Goal: Transaction & Acquisition: Purchase product/service

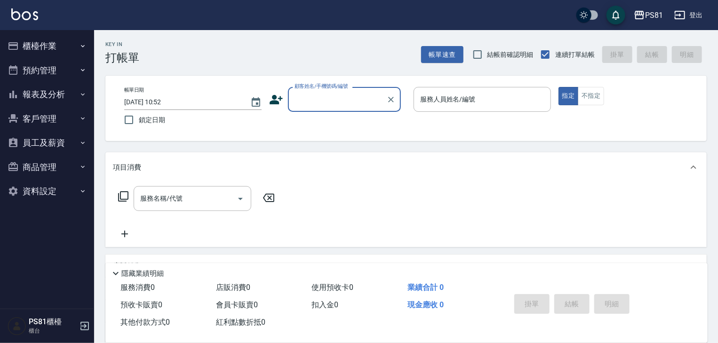
click at [66, 46] on button "櫃檯作業" at bounding box center [47, 46] width 87 height 24
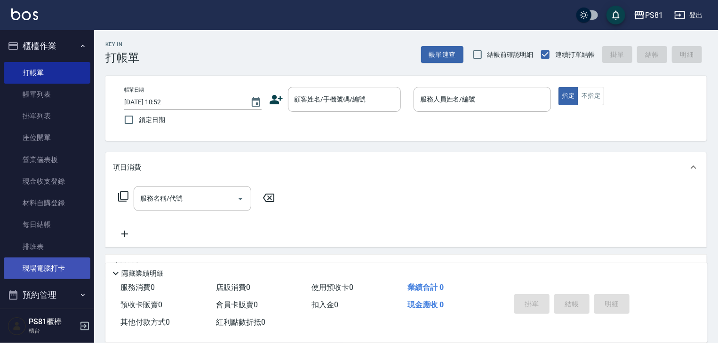
click at [36, 263] on link "現場電腦打卡" at bounding box center [47, 269] width 87 height 22
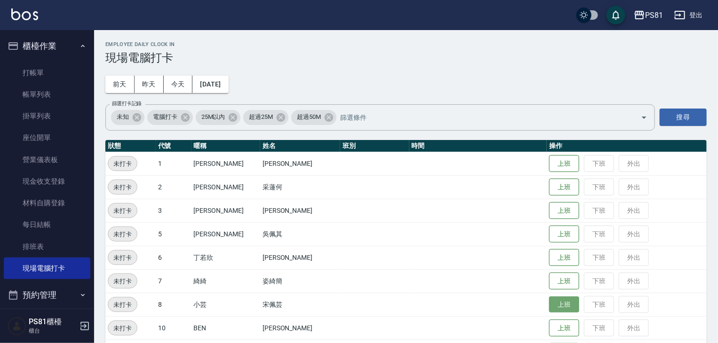
click at [552, 302] on button "上班" at bounding box center [564, 305] width 30 height 16
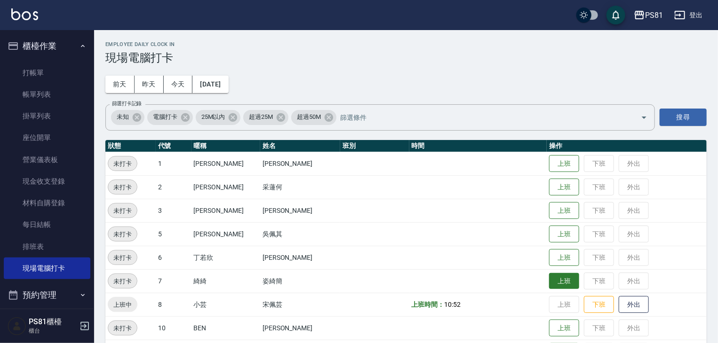
click at [549, 285] on button "上班" at bounding box center [564, 281] width 30 height 16
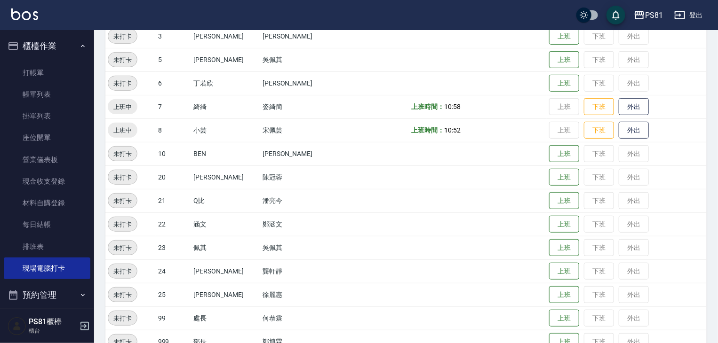
scroll to position [188, 0]
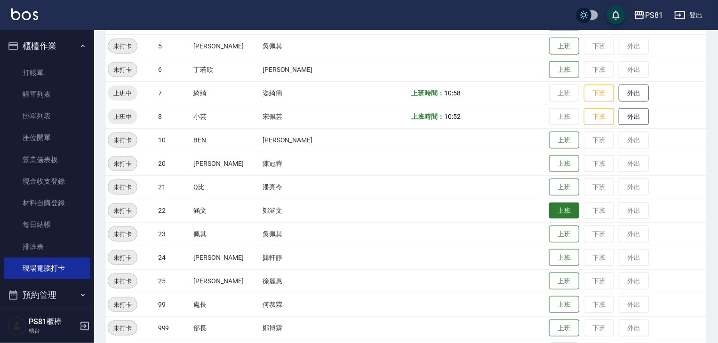
click at [549, 207] on button "上班" at bounding box center [564, 211] width 30 height 16
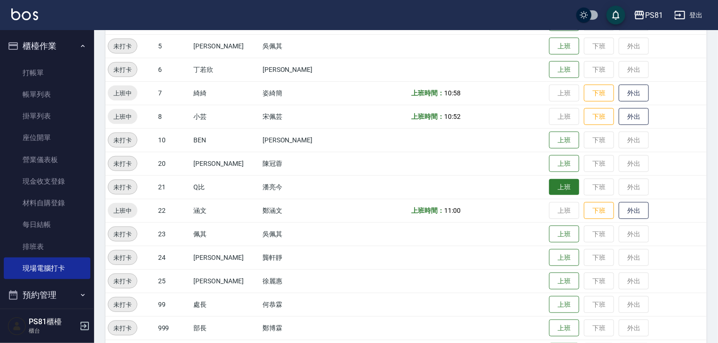
click at [549, 189] on button "上班" at bounding box center [564, 187] width 30 height 16
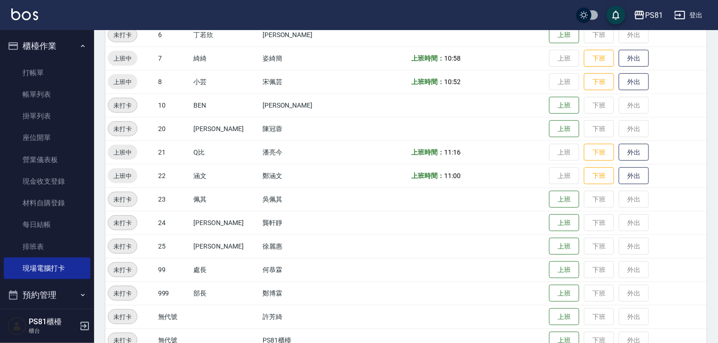
scroll to position [243, 0]
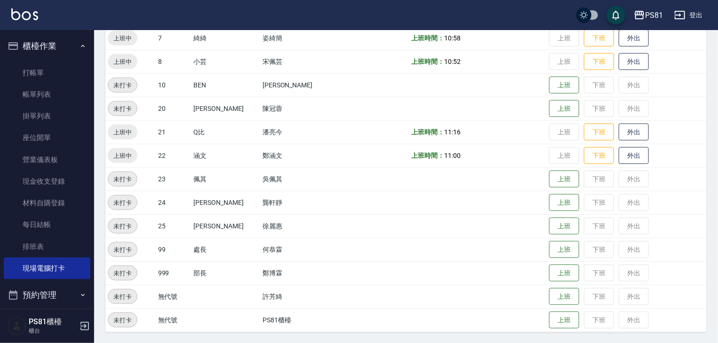
click at [501, 71] on td "上班時間： 10:52" at bounding box center [478, 62] width 138 height 24
drag, startPoint x: 165, startPoint y: 159, endPoint x: 145, endPoint y: 247, distance: 90.7
click at [164, 159] on td "22" at bounding box center [174, 156] width 36 height 24
drag, startPoint x: 288, startPoint y: 254, endPoint x: 267, endPoint y: 231, distance: 31.0
click at [279, 235] on tbody "未打卡 1 [PERSON_NAME] [PERSON_NAME] 上班 下班 外出 未打卡 2 采[PERSON_NAME]何 上班 下班 外出 未打卡 3…" at bounding box center [405, 120] width 601 height 423
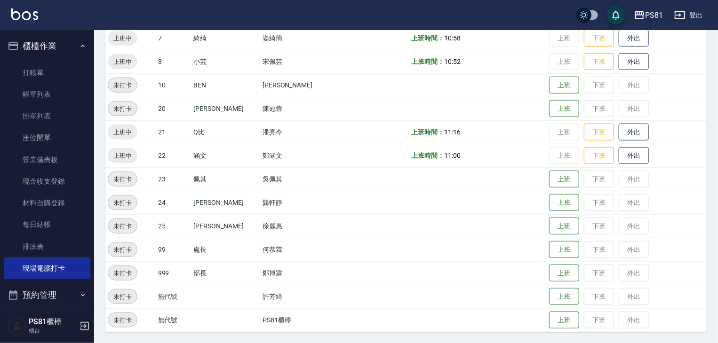
click at [260, 34] on td "姿綺簡" at bounding box center [300, 38] width 80 height 24
click at [260, 35] on td "姿綺簡" at bounding box center [300, 38] width 80 height 24
click at [64, 66] on link "打帳單" at bounding box center [47, 73] width 87 height 22
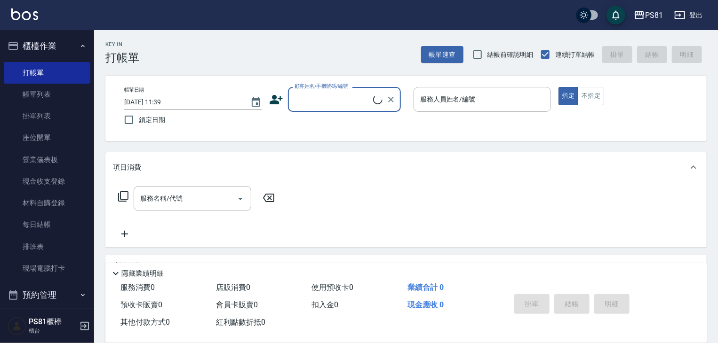
click at [334, 98] on input "顧客姓名/手機號碼/編號" at bounding box center [332, 99] width 81 height 16
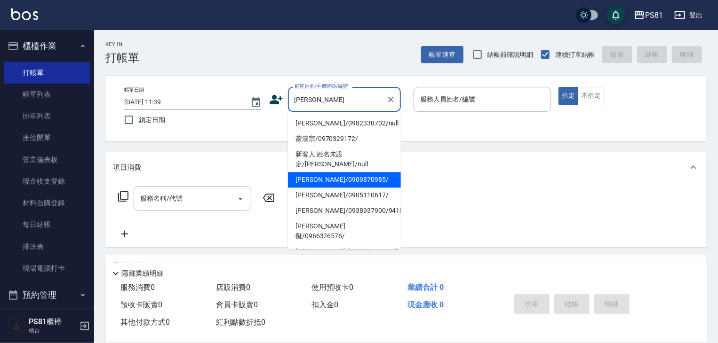
click at [337, 172] on li "[PERSON_NAME]/0909870985/" at bounding box center [344, 180] width 113 height 16
type input "[PERSON_NAME]/0909870985/"
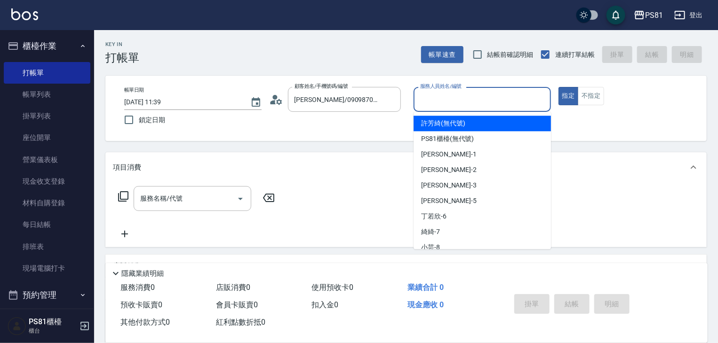
click at [513, 101] on input "服務人員姓名/編號" at bounding box center [482, 99] width 129 height 16
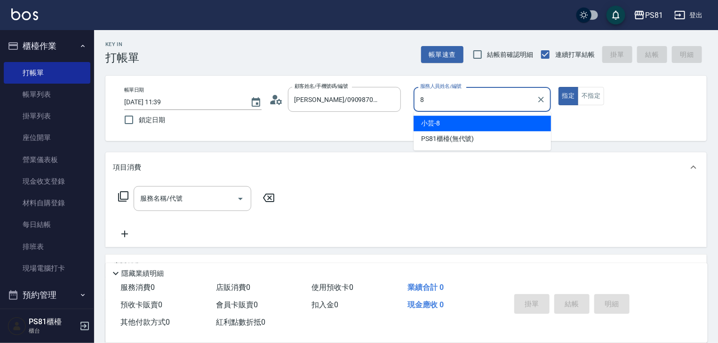
type input "小芸-8"
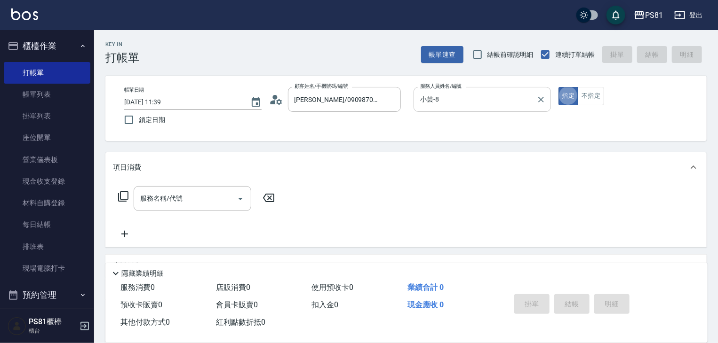
type button "true"
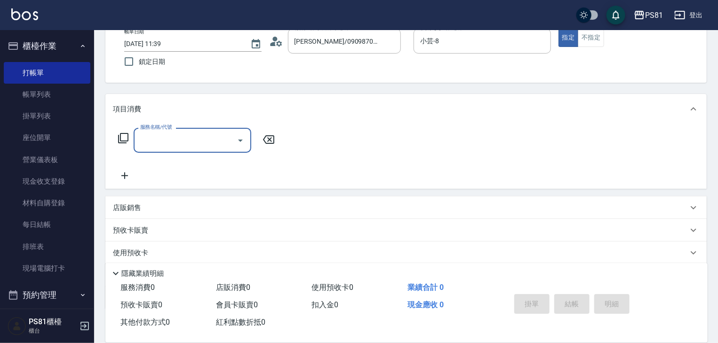
scroll to position [114, 0]
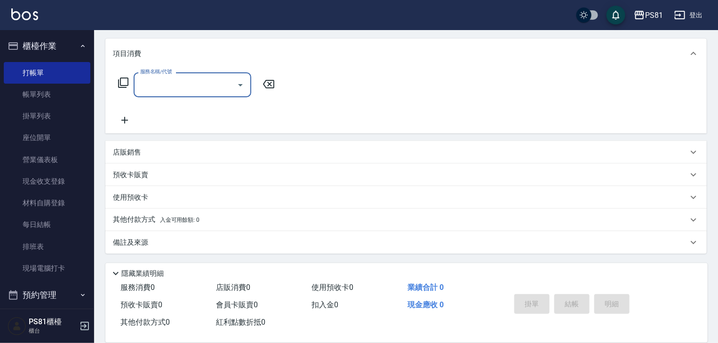
click at [180, 153] on div "店販銷售" at bounding box center [400, 153] width 575 height 10
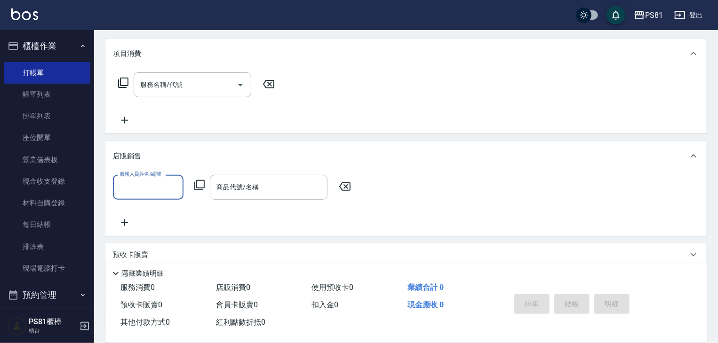
scroll to position [0, 0]
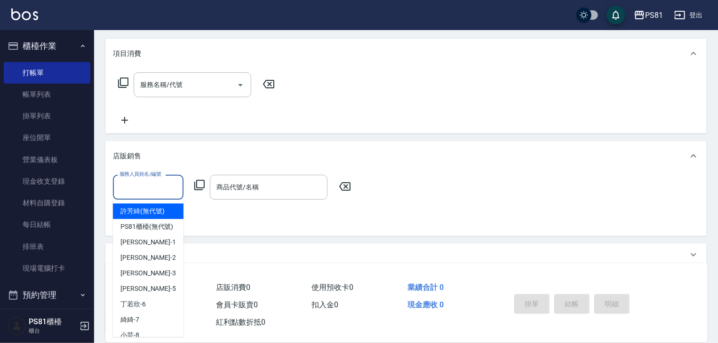
click at [157, 184] on input "服務人員姓名/編號" at bounding box center [148, 187] width 62 height 16
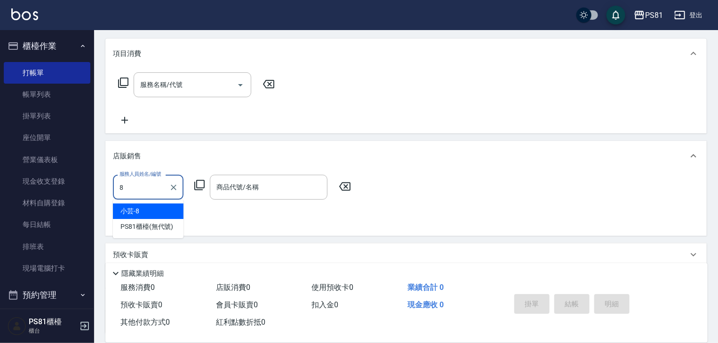
type input "小芸-8"
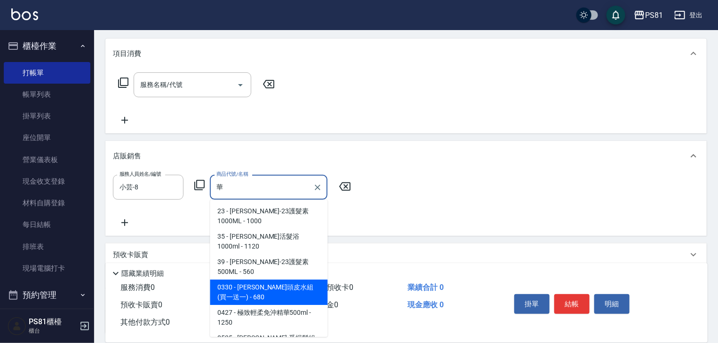
click at [294, 280] on span "0330 - [PERSON_NAME]頭皮水組(買一送一) - 680" at bounding box center [269, 292] width 118 height 25
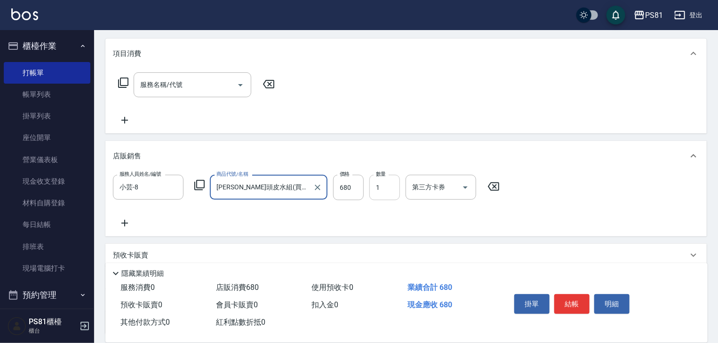
type input "[PERSON_NAME]頭皮水組(買一送一)"
click at [374, 192] on input "1" at bounding box center [384, 187] width 31 height 25
type input "5"
click at [401, 233] on div "服務人員姓名/編號 小芸-8 服務人員姓名/編號 商品代號/名稱 [PERSON_NAME]頭皮水組(買一送一) 商品代號/名稱 價格 680 價格 數量 5…" at bounding box center [405, 203] width 601 height 65
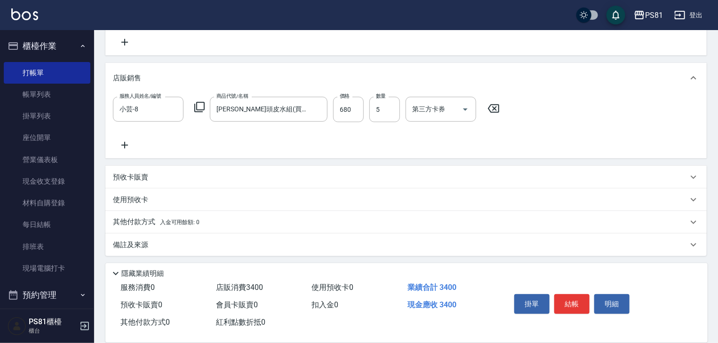
scroll to position [194, 0]
click at [171, 226] on div "其他付款方式 入金可用餘額: 0" at bounding box center [405, 220] width 601 height 23
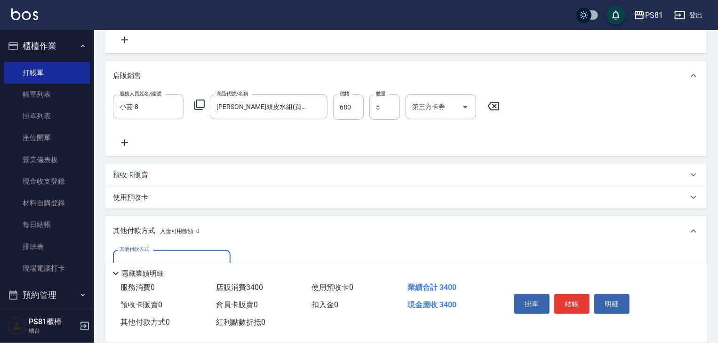
scroll to position [0, 0]
click at [169, 256] on input "其他付款方式" at bounding box center [171, 263] width 109 height 16
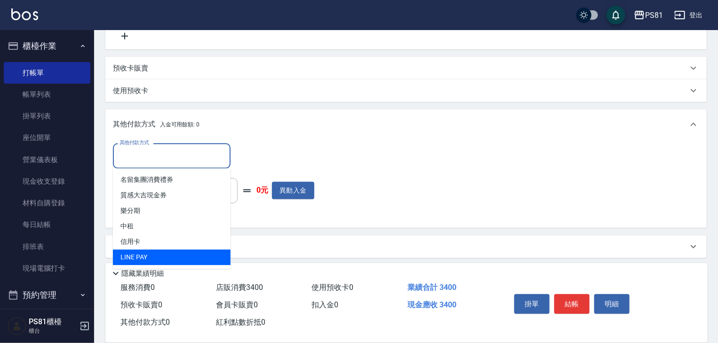
scroll to position [305, 0]
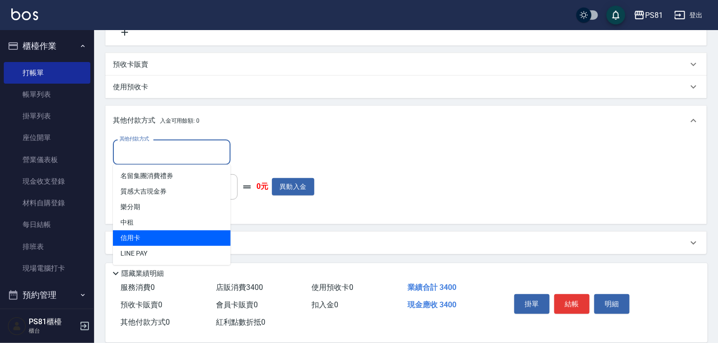
click at [158, 236] on span "信用卡" at bounding box center [172, 239] width 118 height 16
type input "信用卡"
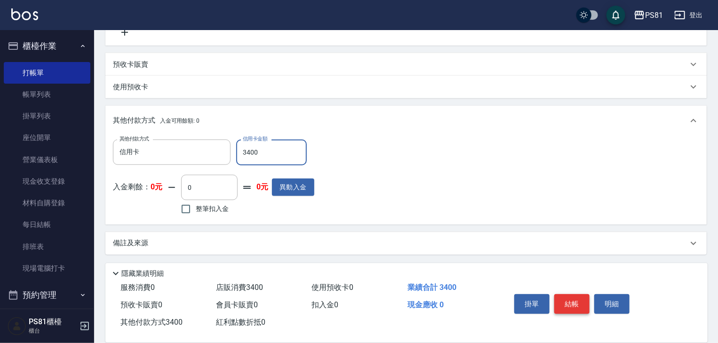
type input "3400"
click at [572, 303] on button "結帳" at bounding box center [571, 305] width 35 height 20
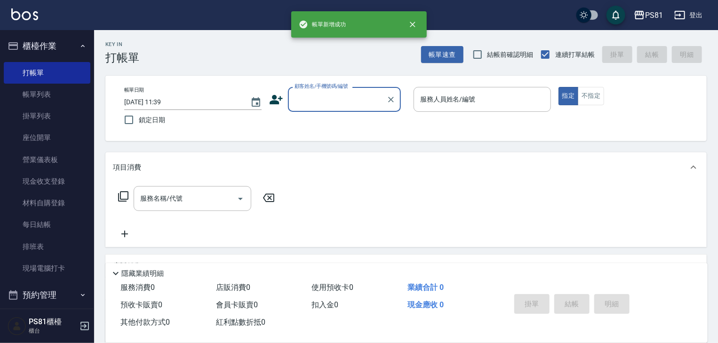
scroll to position [0, 0]
